Goal: Task Accomplishment & Management: Manage account settings

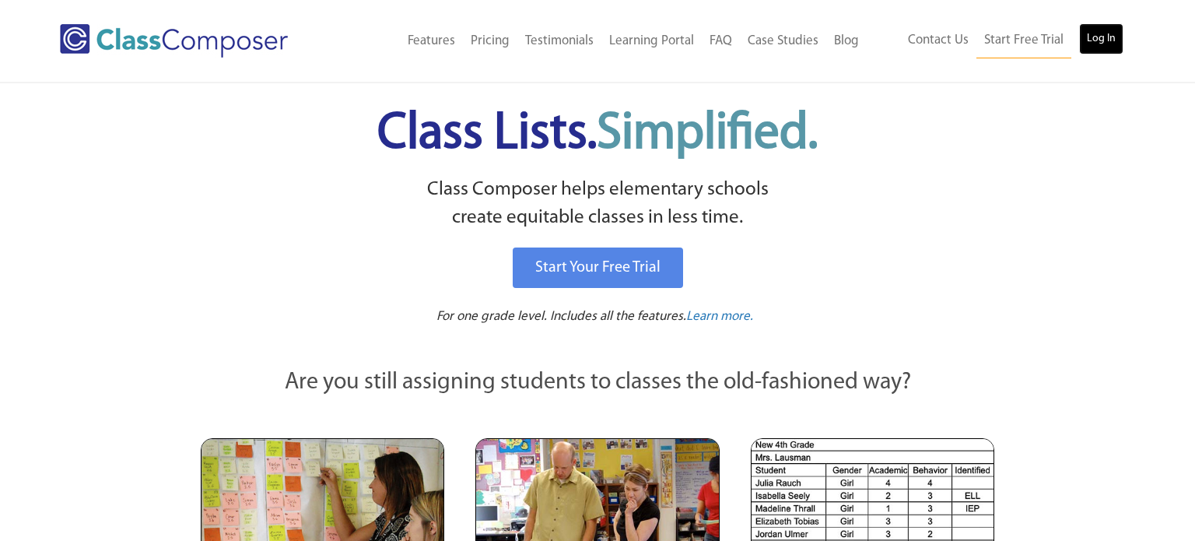
click at [1109, 50] on link "Log In" at bounding box center [1101, 38] width 44 height 31
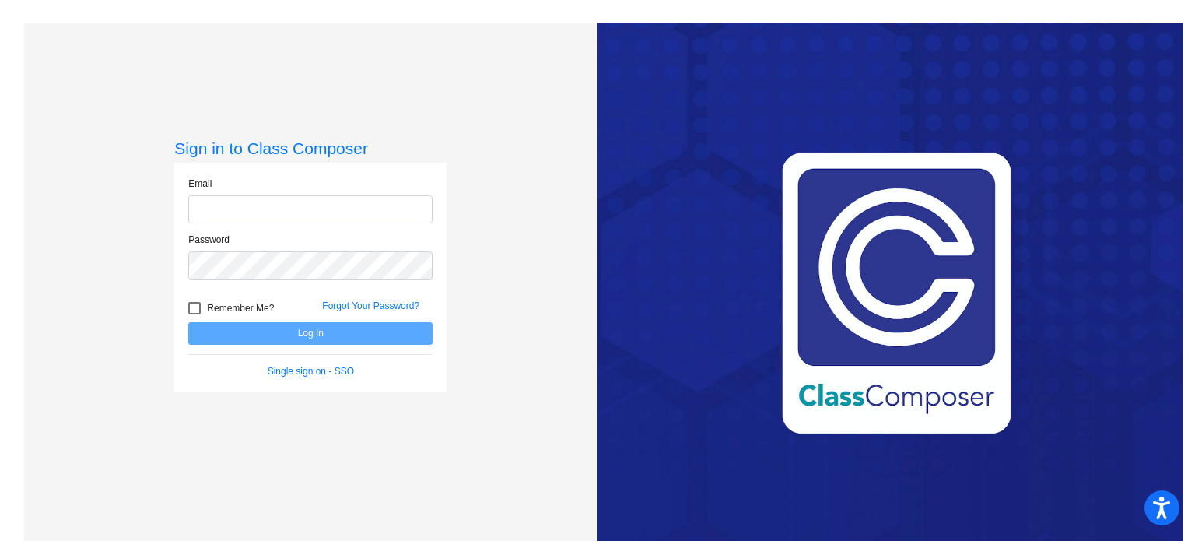
click at [390, 197] on input "email" at bounding box center [310, 209] width 244 height 29
click at [291, 215] on input "email" at bounding box center [310, 209] width 244 height 29
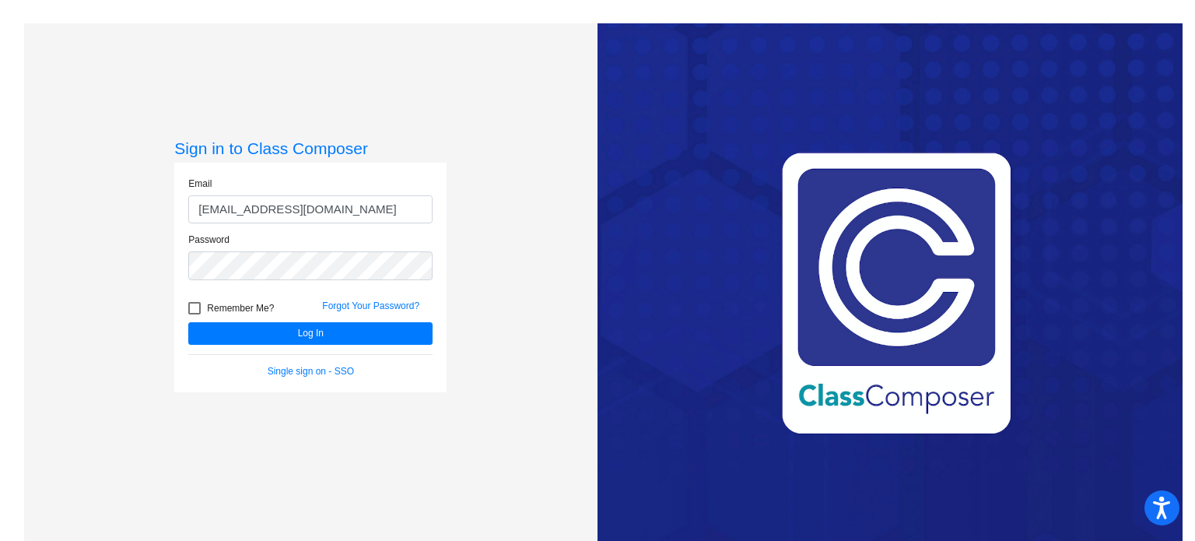
type input "[EMAIL_ADDRESS][DOMAIN_NAME]"
click at [188, 322] on button "Log In" at bounding box center [310, 333] width 244 height 23
click at [322, 345] on form "Email [EMAIL_ADDRESS][DOMAIN_NAME] Password Remember Me? Forgot Your Password? …" at bounding box center [310, 277] width 244 height 201
click at [317, 335] on button "Log In" at bounding box center [310, 333] width 244 height 23
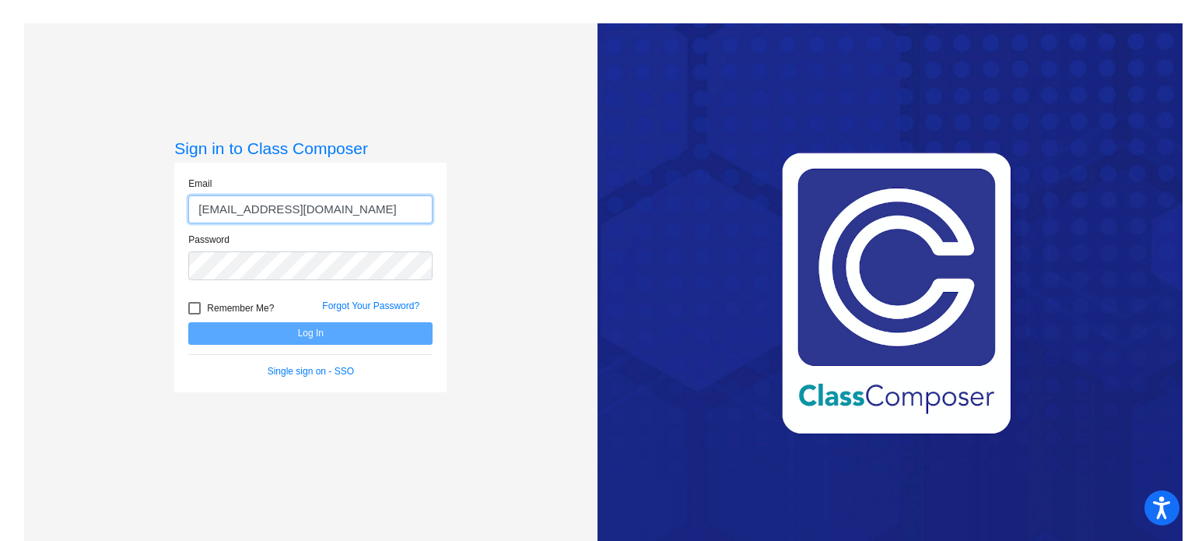
click at [308, 212] on input "[EMAIL_ADDRESS][DOMAIN_NAME]" at bounding box center [310, 209] width 244 height 29
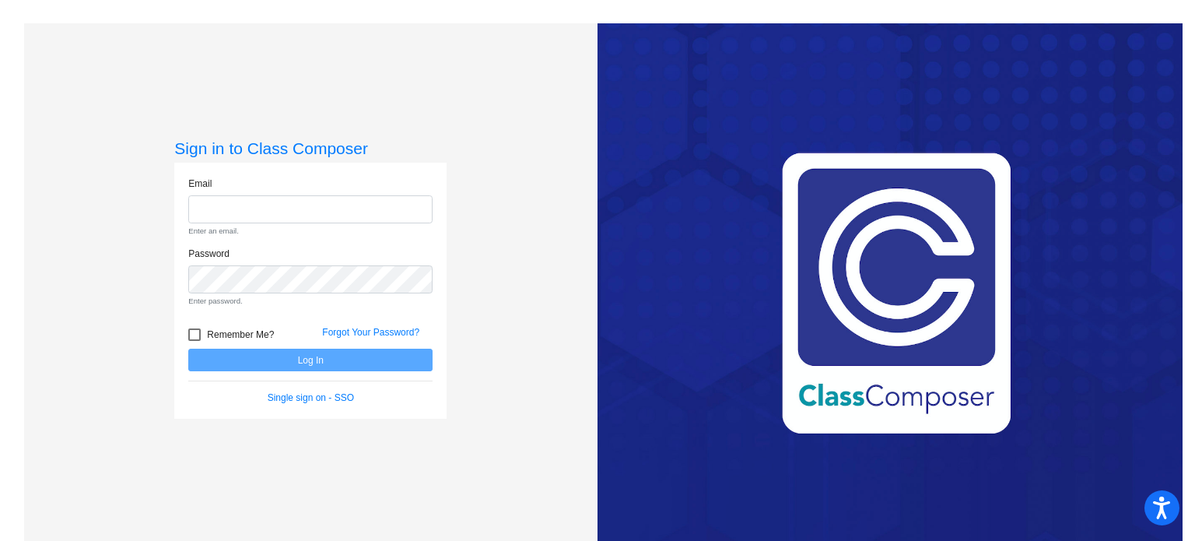
click at [331, 348] on div "Forgot Your Password?" at bounding box center [377, 336] width 134 height 23
click at [307, 208] on input "email" at bounding box center [310, 209] width 244 height 29
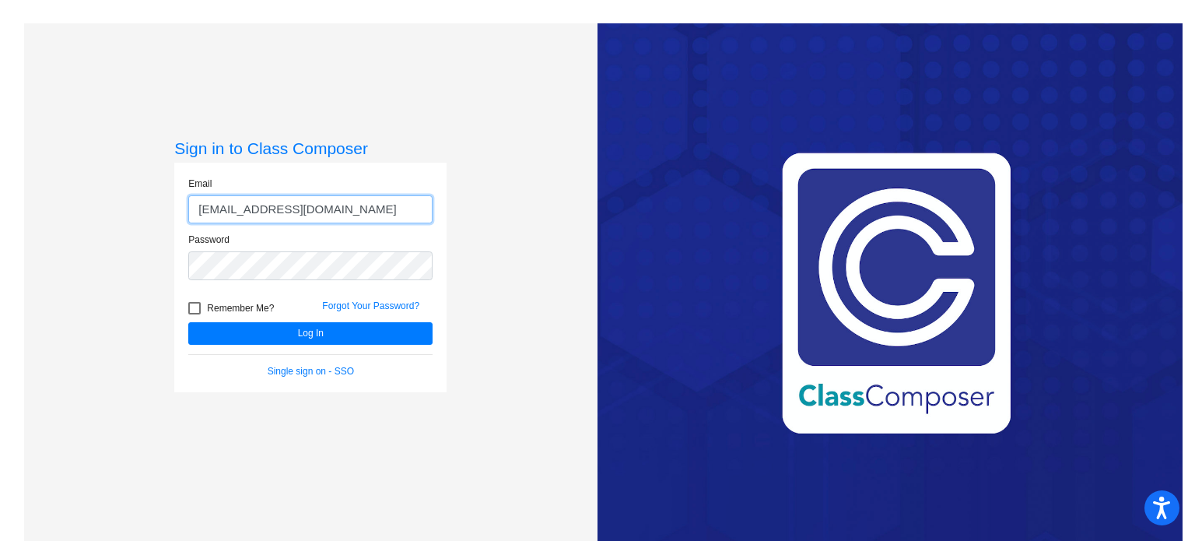
type input "[EMAIL_ADDRESS][DOMAIN_NAME]"
click at [188, 322] on button "Log In" at bounding box center [310, 333] width 244 height 23
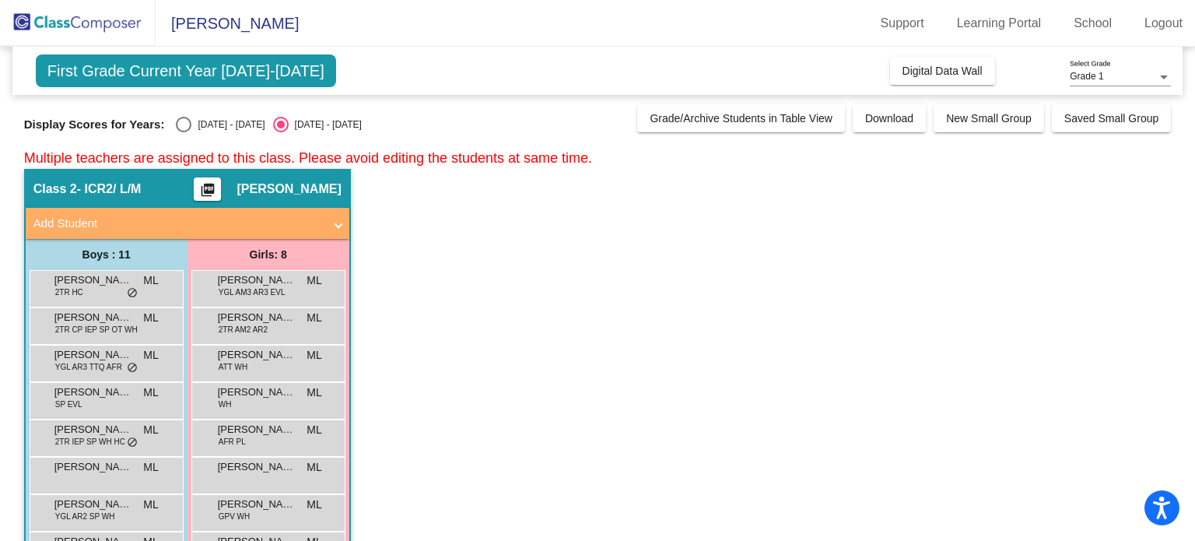
scroll to position [2, 0]
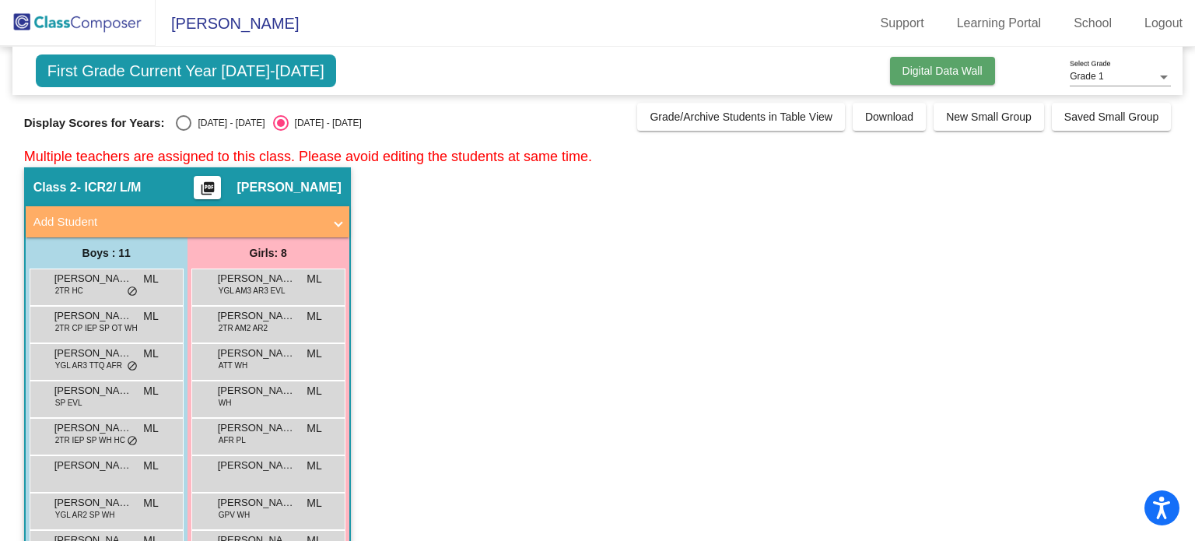
click at [969, 71] on span "Digital Data Wall" at bounding box center [942, 71] width 80 height 12
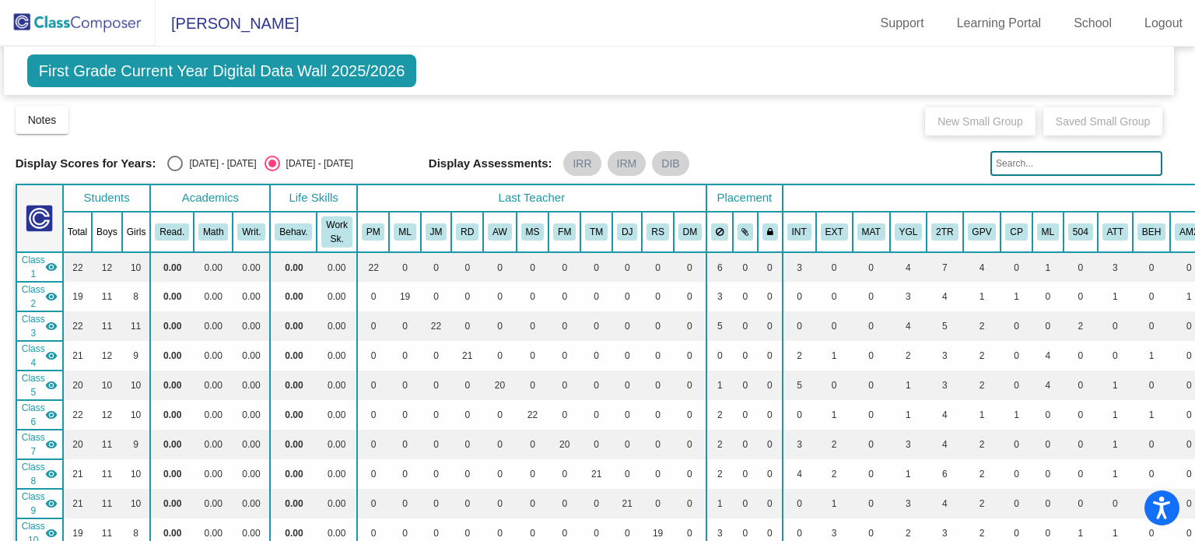
scroll to position [0, 9]
click at [247, 29] on span "[PERSON_NAME]" at bounding box center [227, 23] width 143 height 25
click at [58, 118] on button "Notes" at bounding box center [42, 120] width 54 height 28
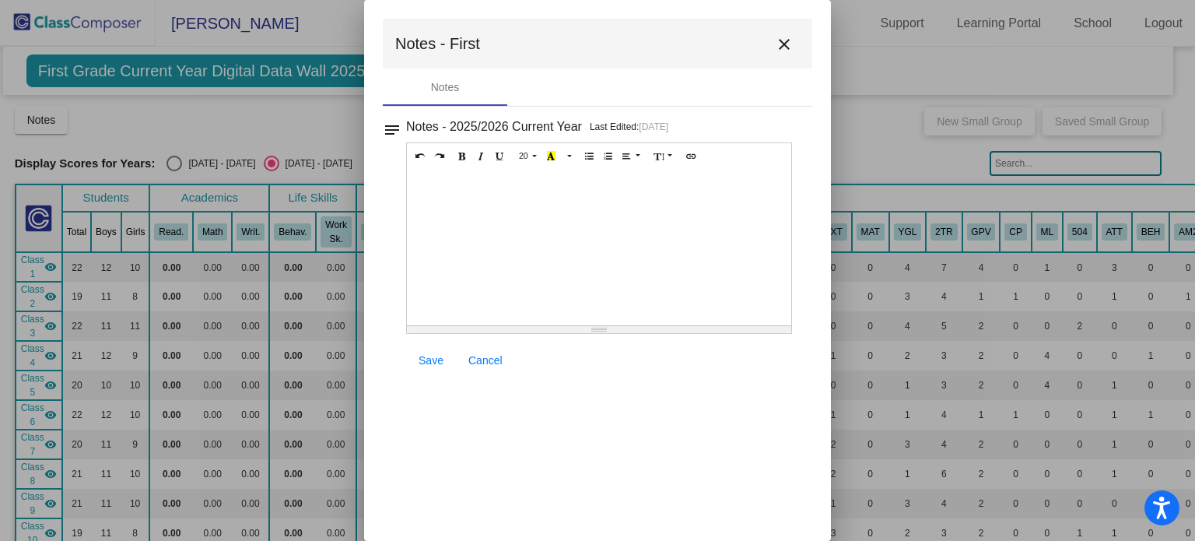
click at [790, 39] on mat-icon "close" at bounding box center [784, 44] width 19 height 19
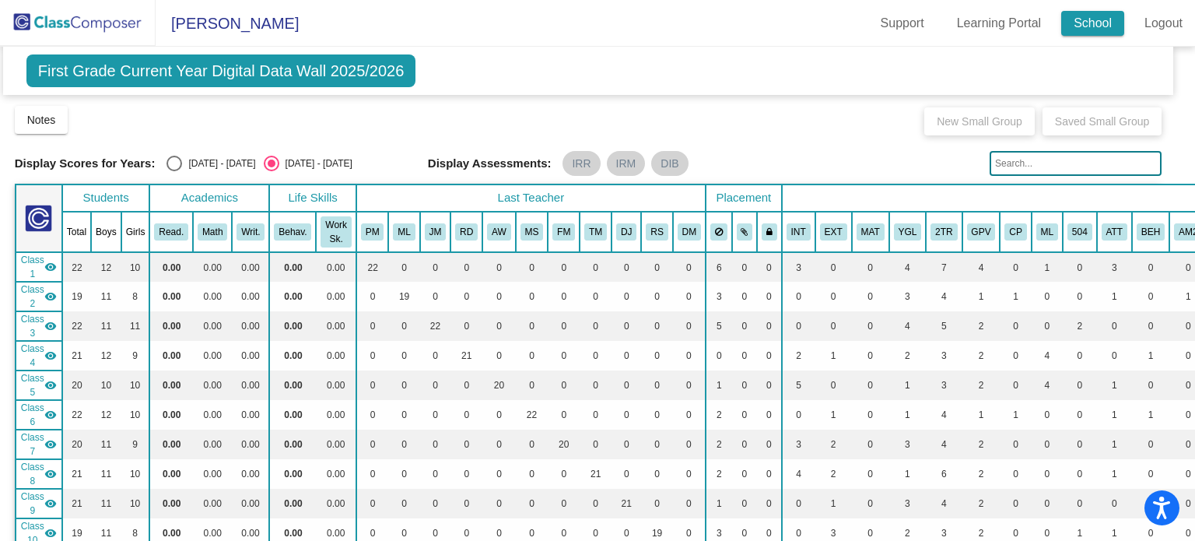
click at [1089, 28] on link "School" at bounding box center [1092, 23] width 63 height 25
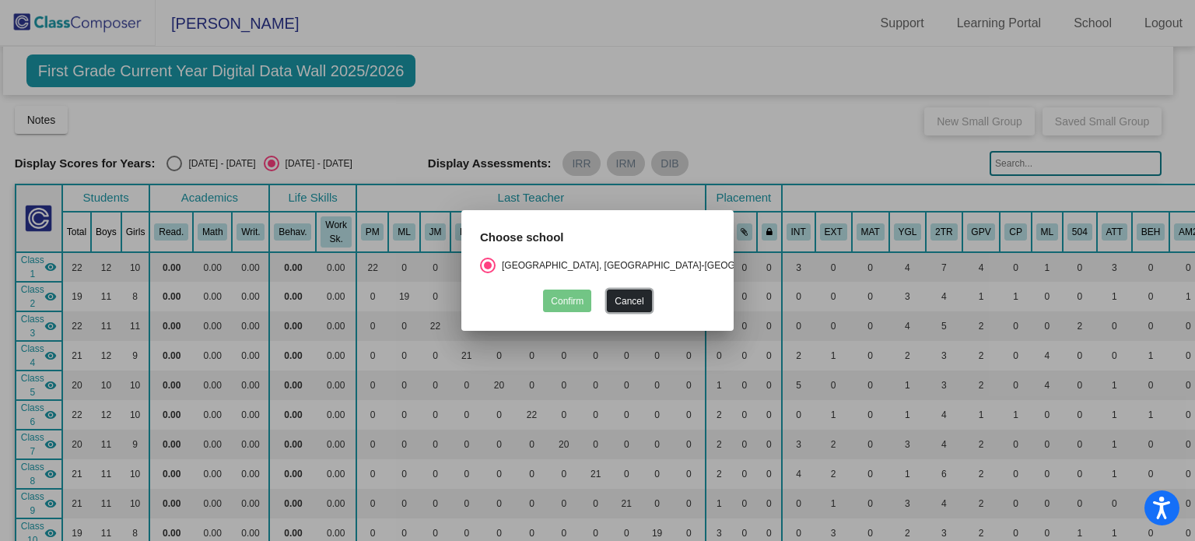
click at [632, 307] on button "Cancel" at bounding box center [629, 300] width 44 height 23
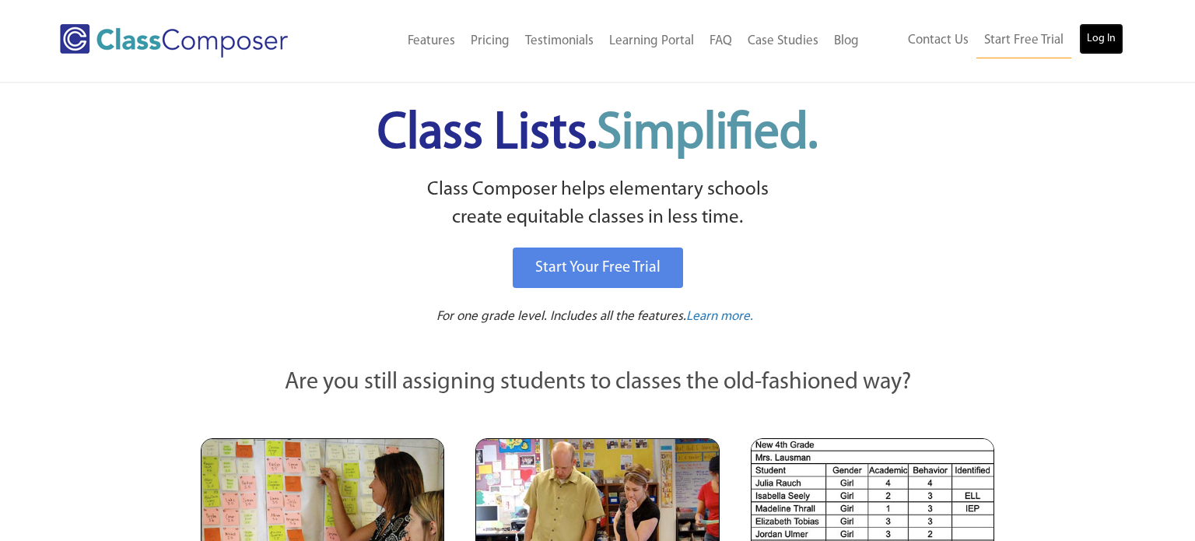
click at [1092, 42] on link "Log In" at bounding box center [1101, 38] width 44 height 31
